Goal: Find contact information: Find contact information

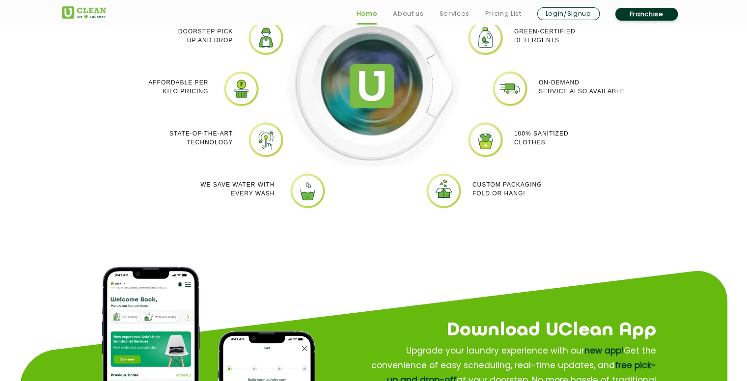
scroll to position [1179, 0]
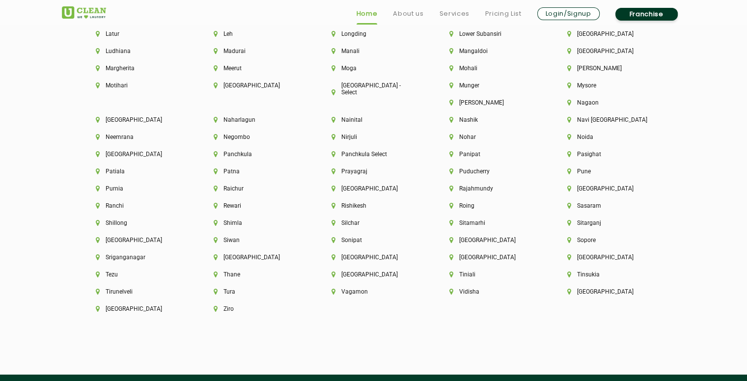
scroll to position [2774, 0]
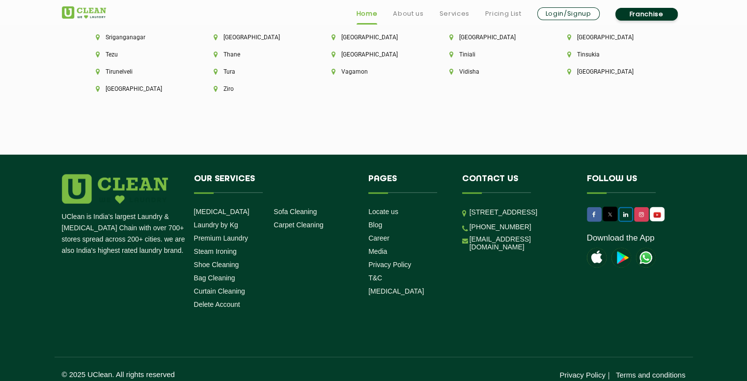
click at [628, 212] on icon at bounding box center [625, 215] width 5 height 6
drag, startPoint x: 528, startPoint y: 250, endPoint x: 482, endPoint y: 252, distance: 45.7
click at [482, 231] on li "[PHONE_NUMBER]" at bounding box center [517, 226] width 110 height 9
copy link "9999759911"
drag, startPoint x: 531, startPoint y: 264, endPoint x: 470, endPoint y: 264, distance: 61.4
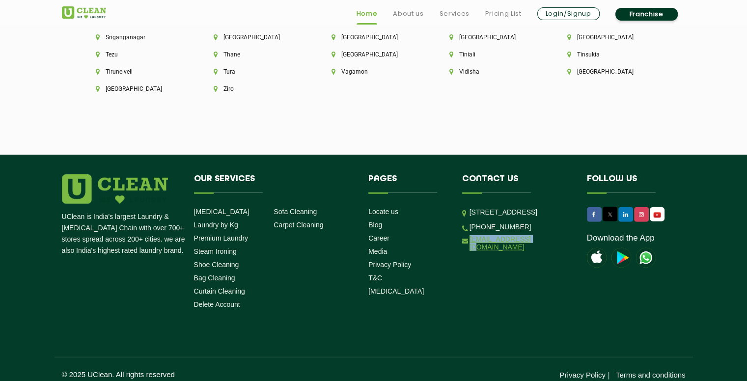
click at [470, 251] on li "[EMAIL_ADDRESS][DOMAIN_NAME]" at bounding box center [517, 243] width 110 height 16
copy link "[EMAIL_ADDRESS][DOMAIN_NAME]"
